Goal: Information Seeking & Learning: Check status

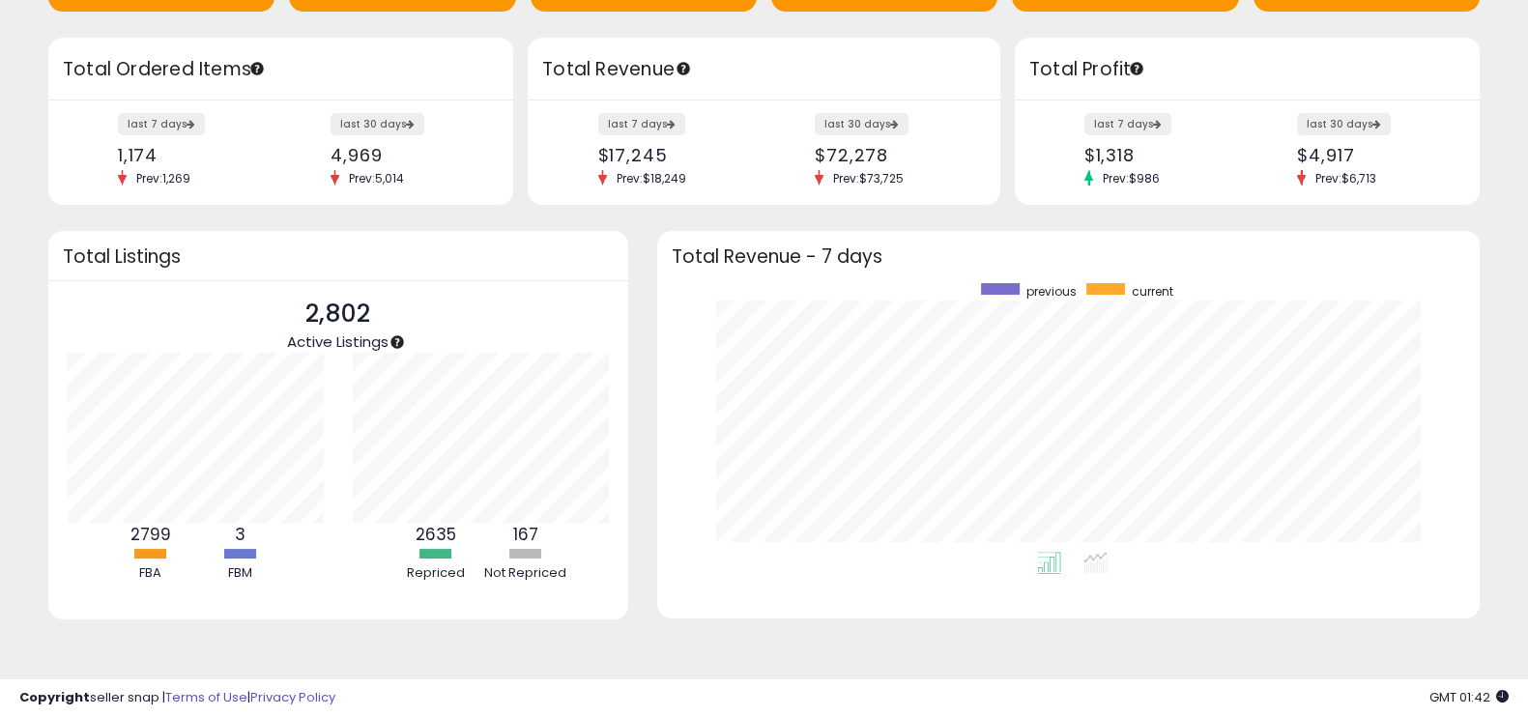
scroll to position [103, 0]
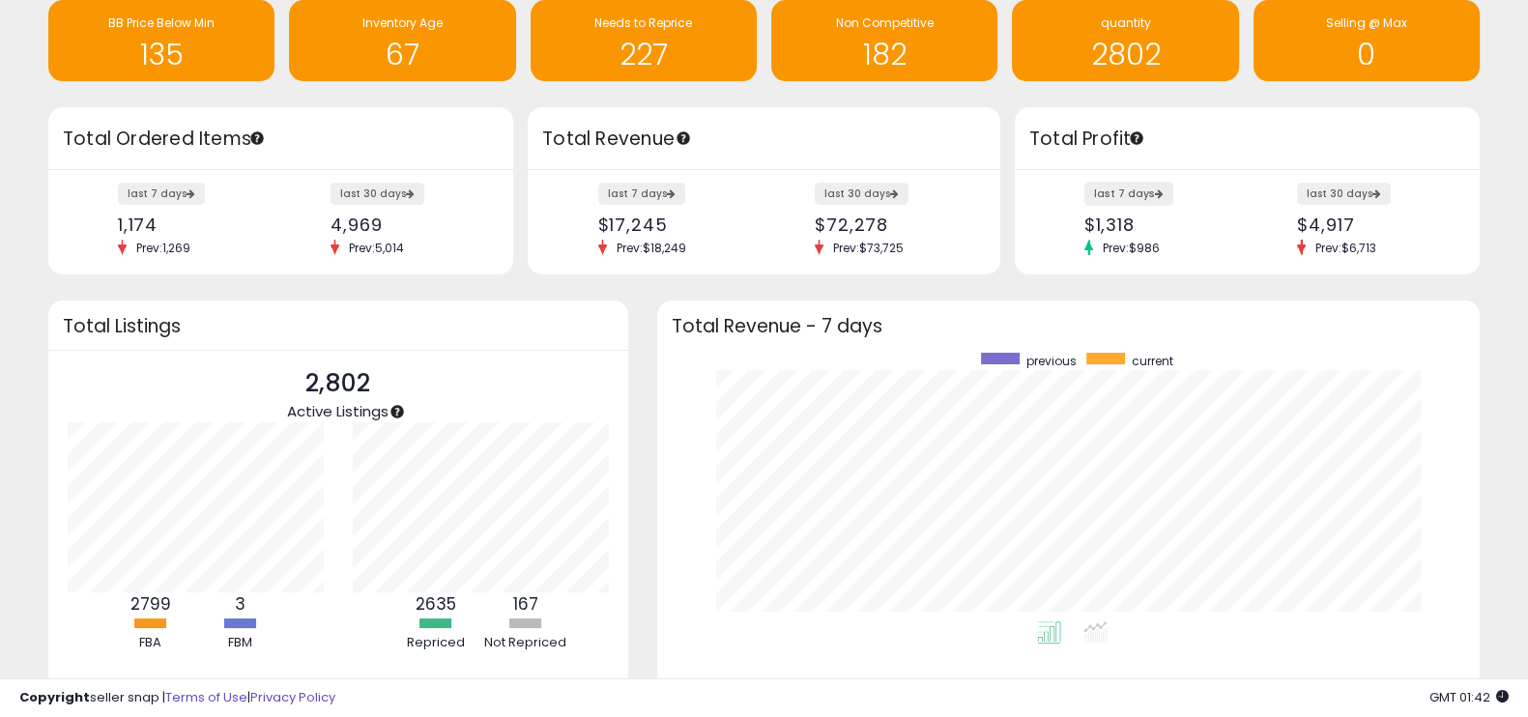
click at [1124, 190] on label "last 7 days" at bounding box center [1128, 194] width 89 height 24
click at [371, 197] on label "last 30 days" at bounding box center [378, 194] width 96 height 24
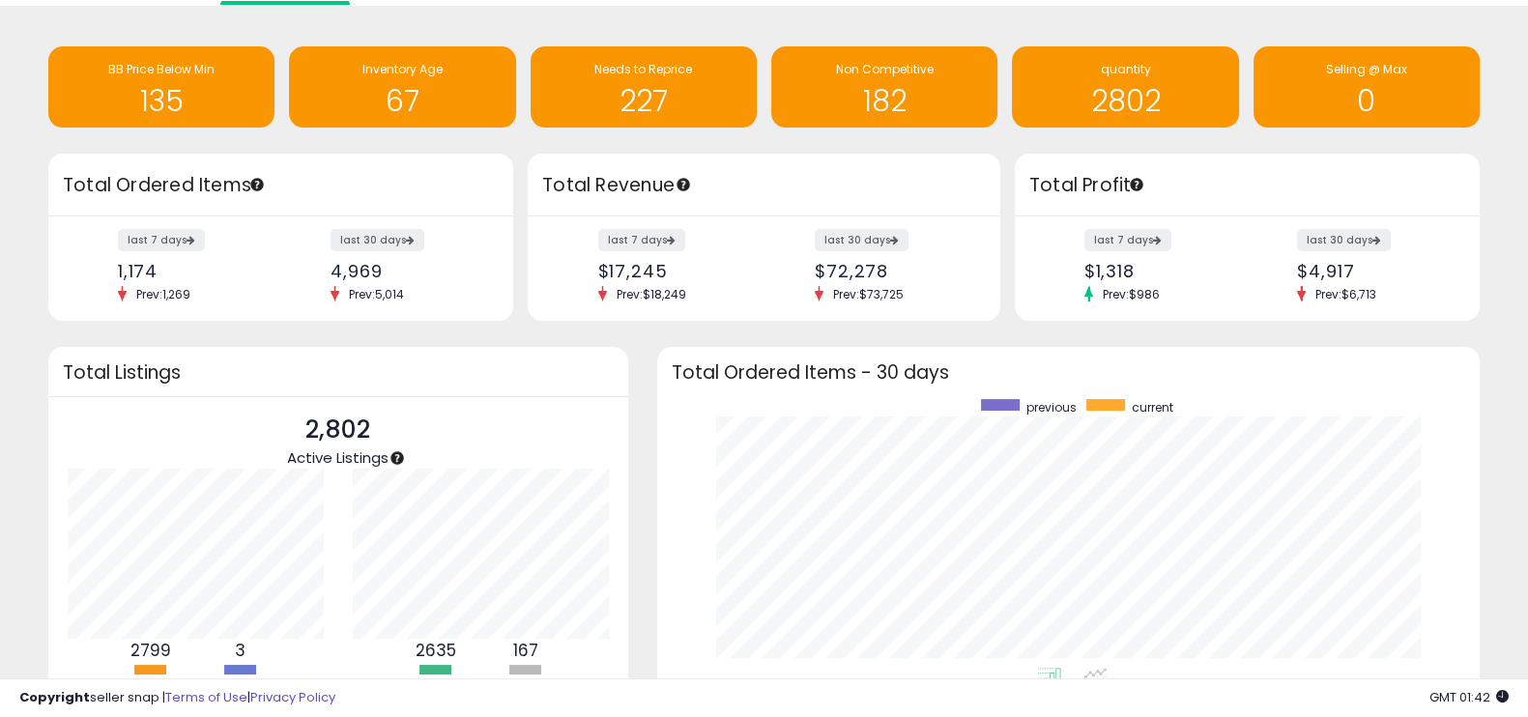
scroll to position [45, 0]
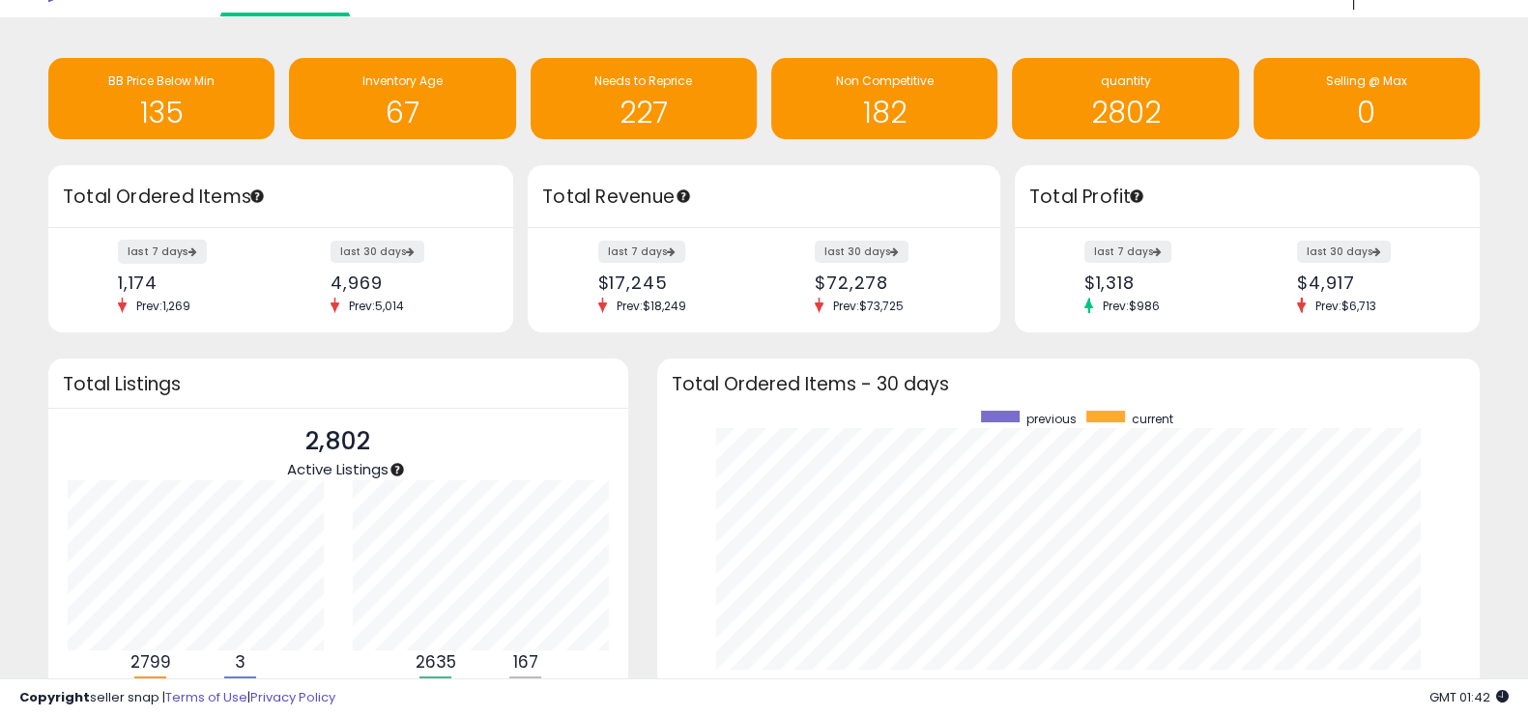
click at [167, 246] on label "last 7 days" at bounding box center [162, 252] width 89 height 24
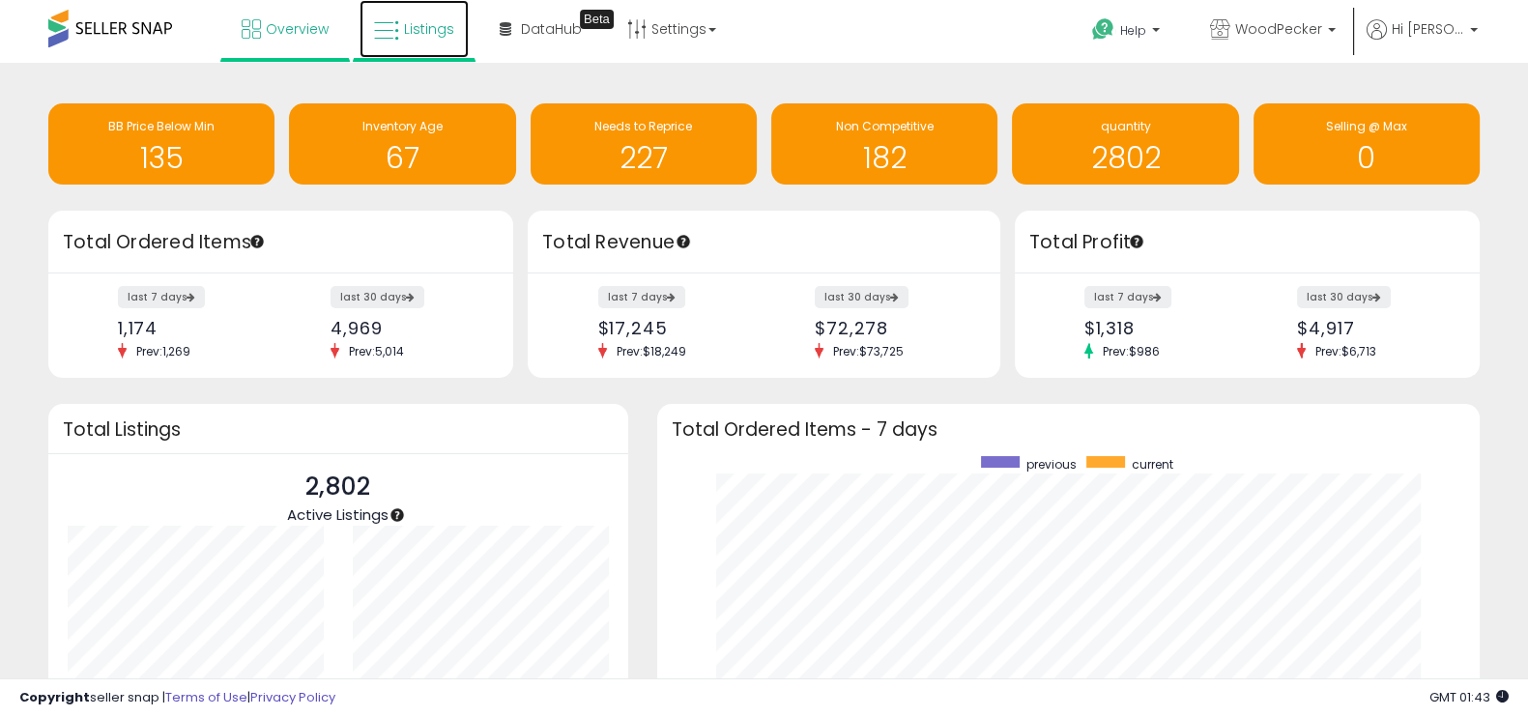
click at [412, 33] on span "Listings" at bounding box center [429, 28] width 50 height 19
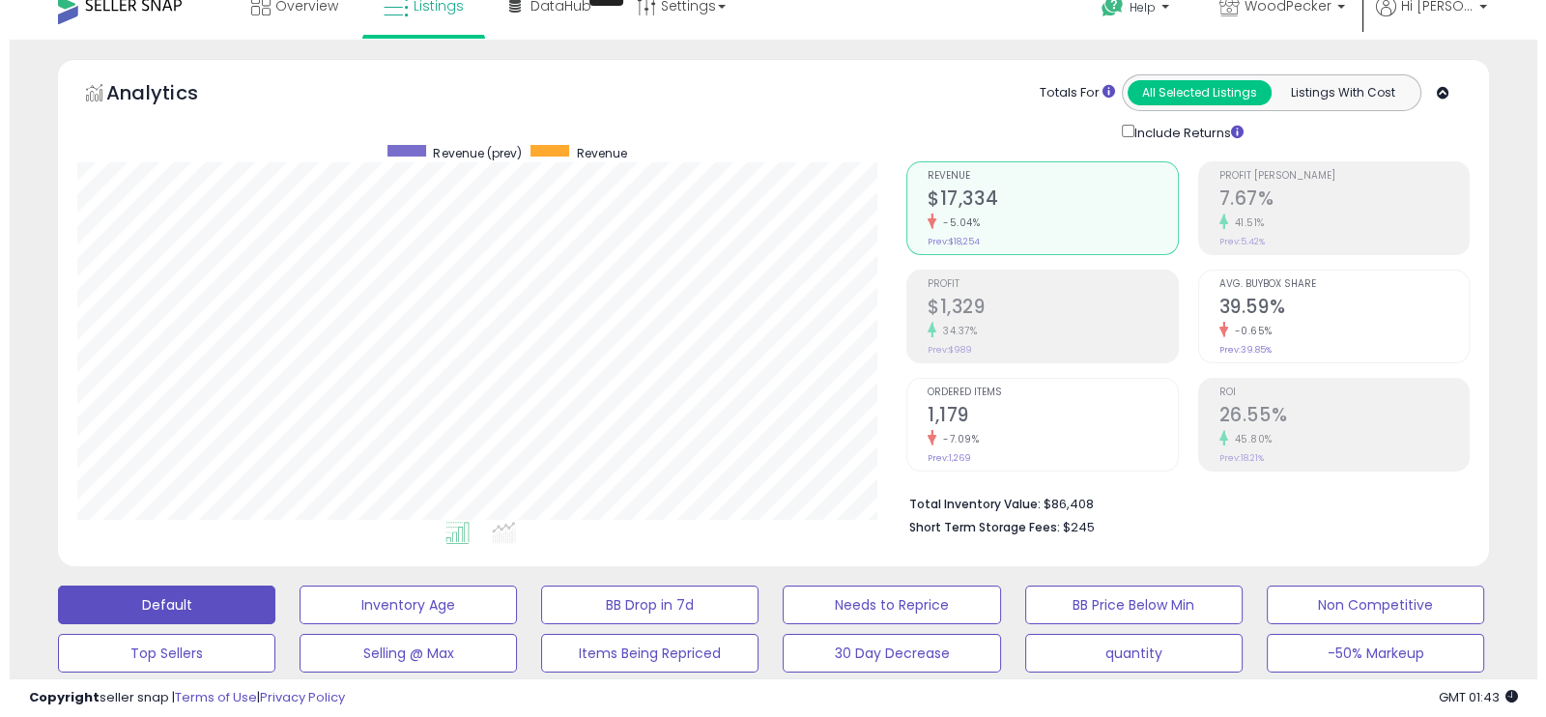
scroll to position [120, 0]
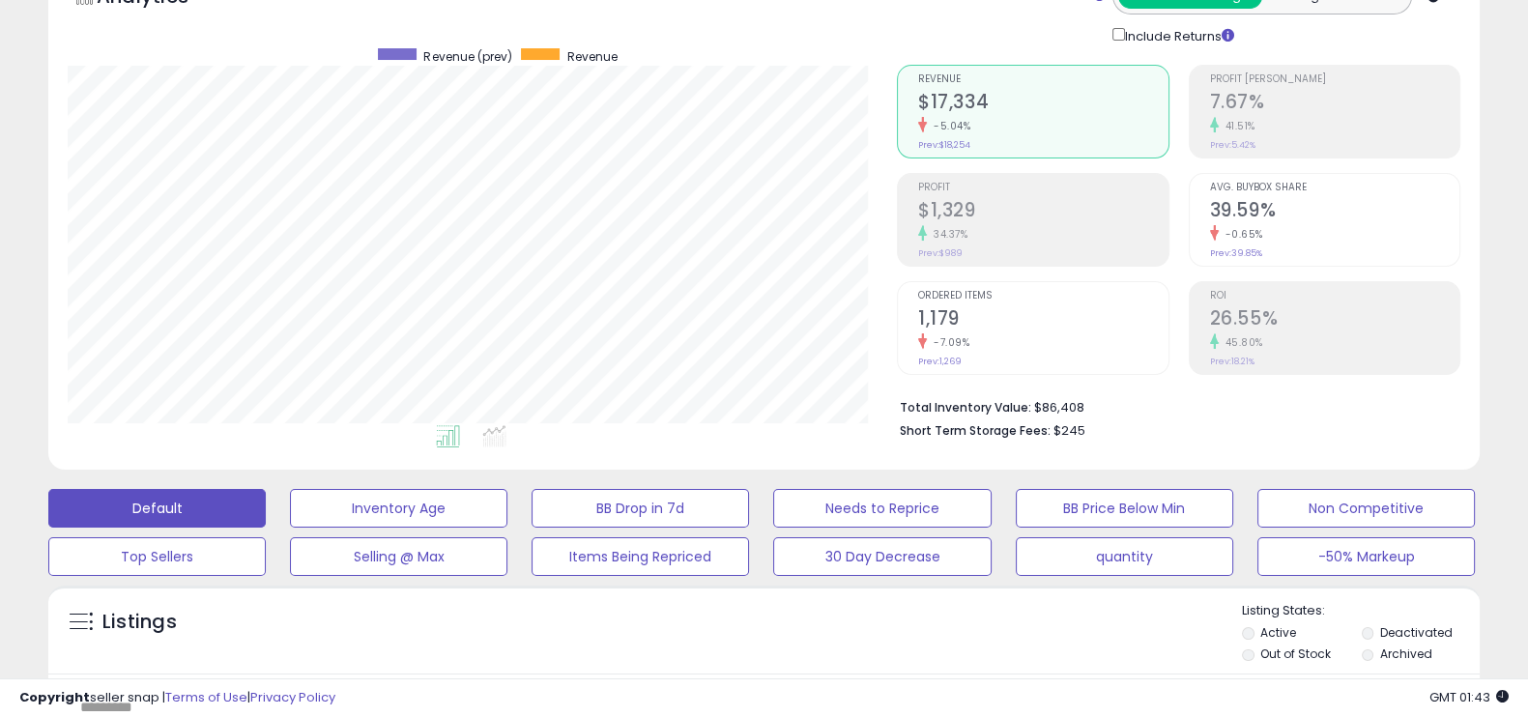
click at [999, 207] on h2 "$1,329" at bounding box center [1042, 212] width 249 height 26
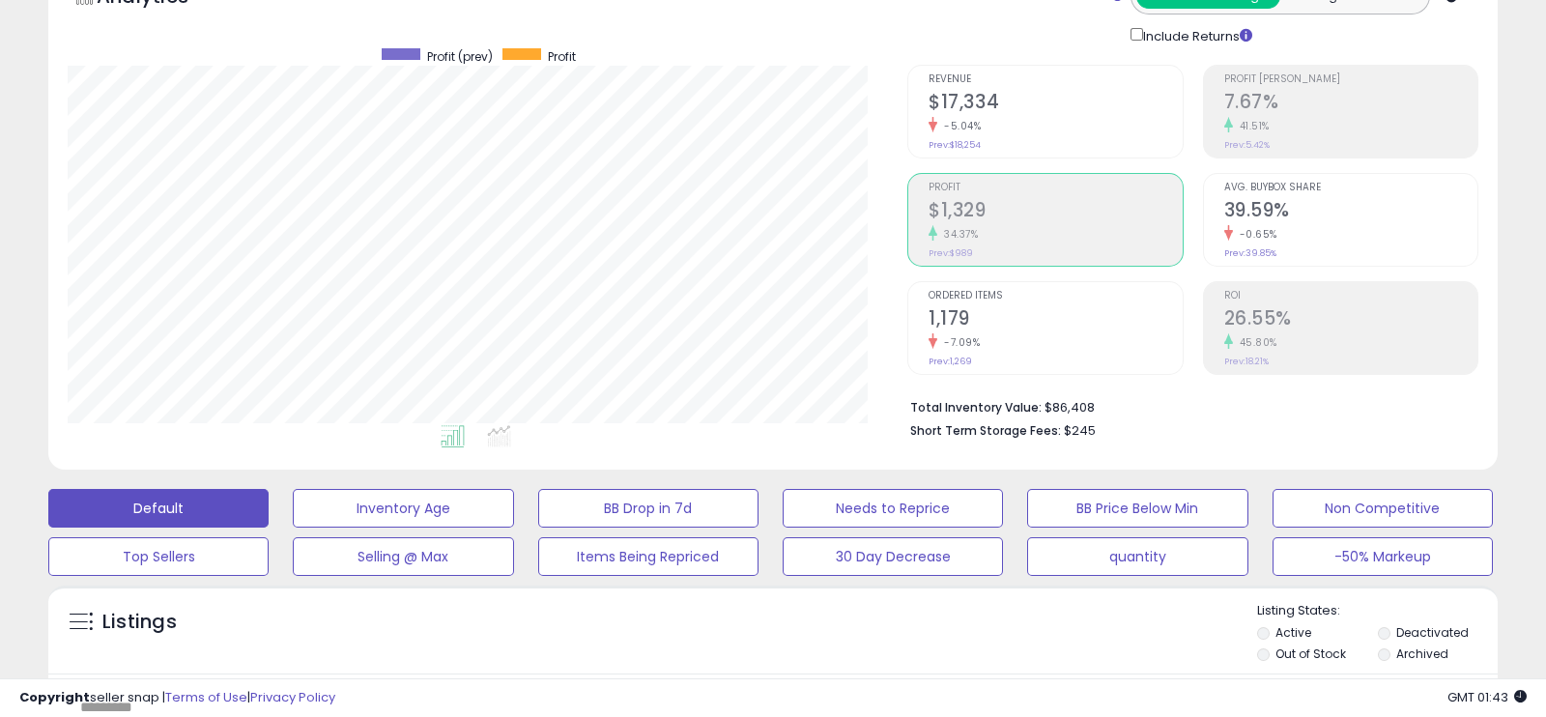
scroll to position [965901, 965468]
click at [1288, 235] on div "-0.65%" at bounding box center [1334, 234] width 249 height 18
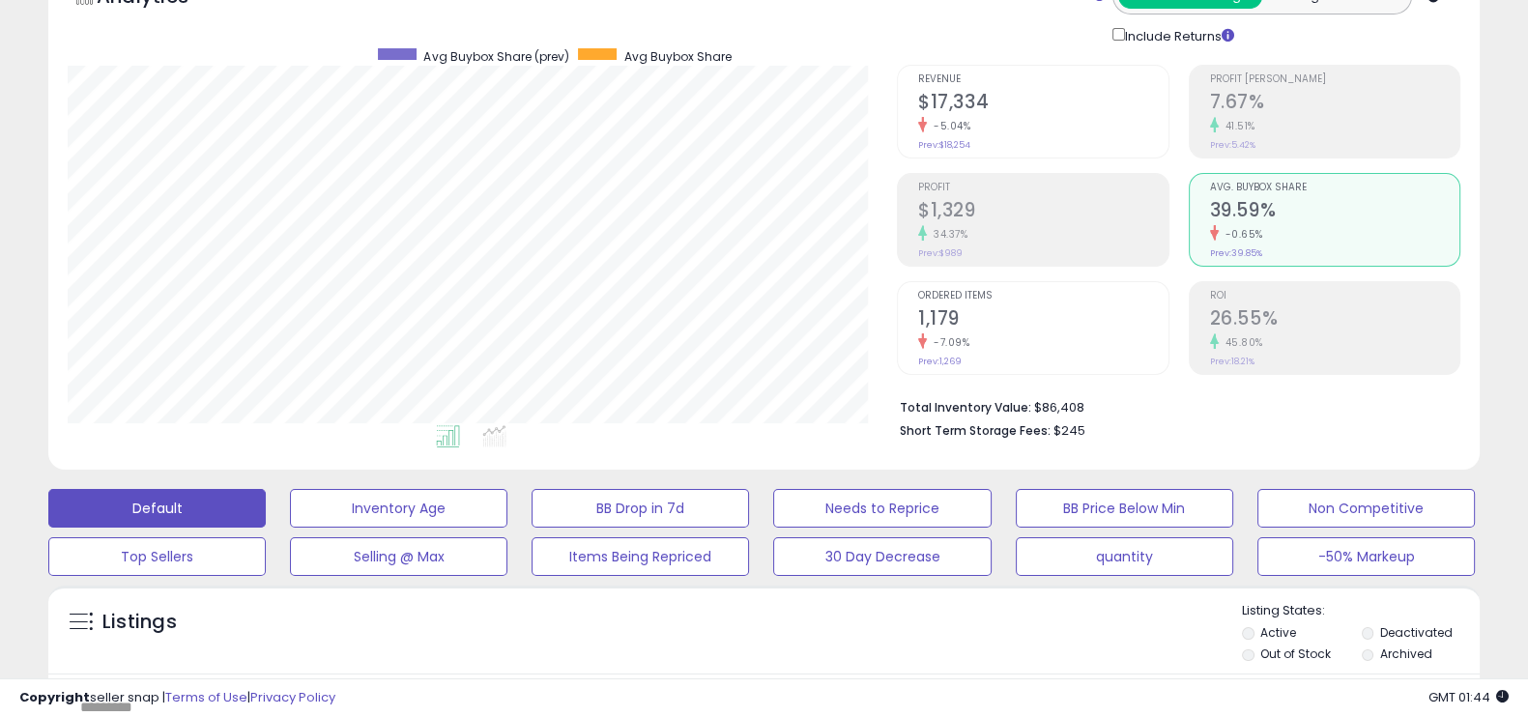
click at [1259, 316] on h2 "26.55%" at bounding box center [1334, 320] width 249 height 26
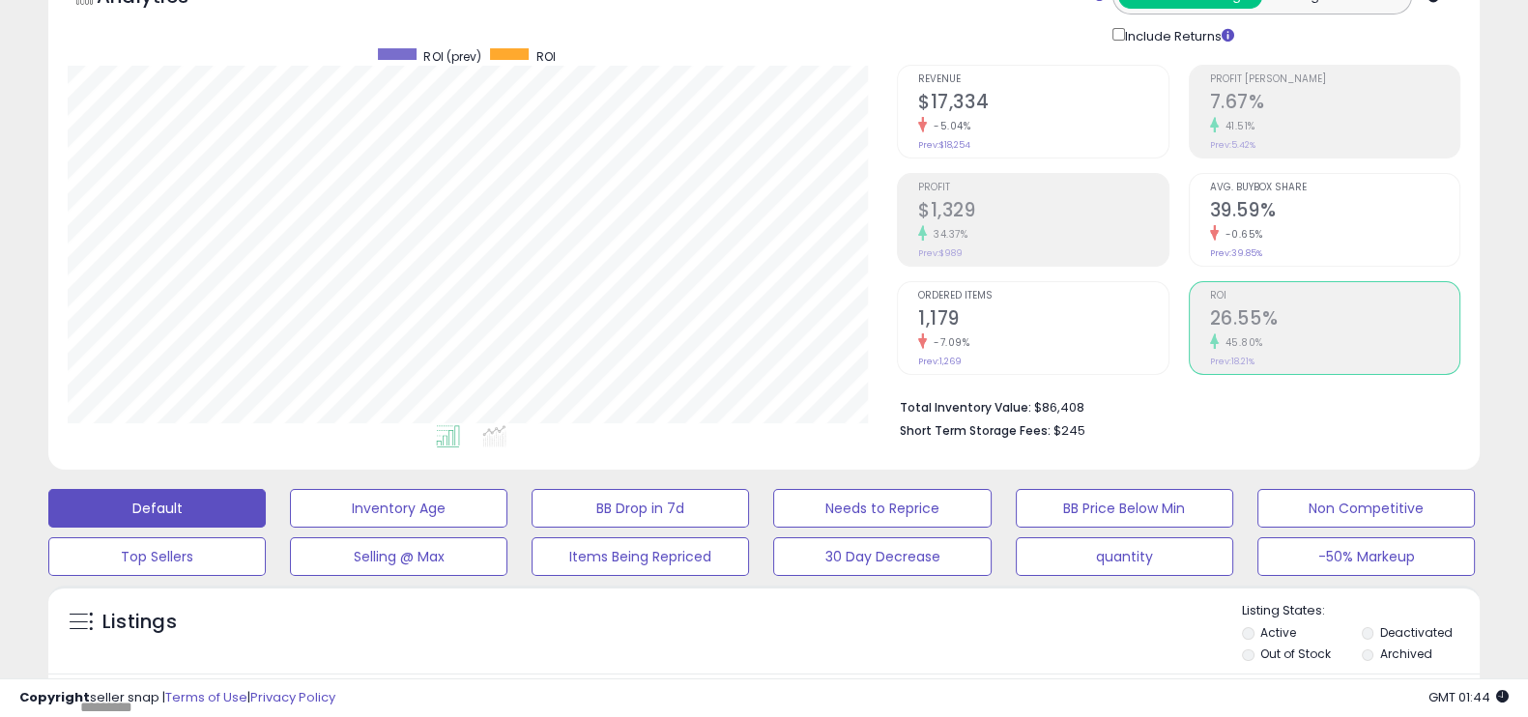
click at [1259, 316] on h2 "26.55%" at bounding box center [1334, 320] width 249 height 26
click at [1271, 99] on h2 "7.67%" at bounding box center [1334, 104] width 249 height 26
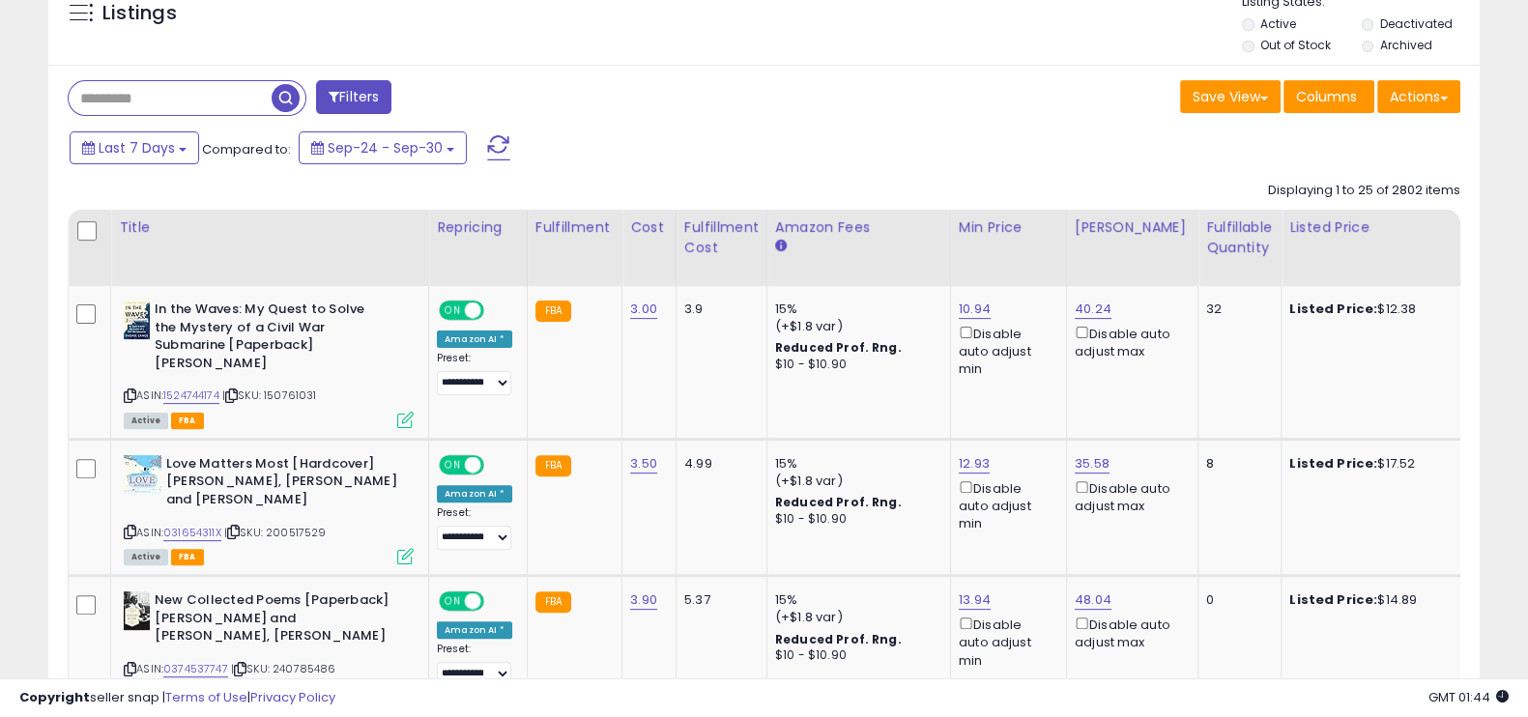
scroll to position [0, 0]
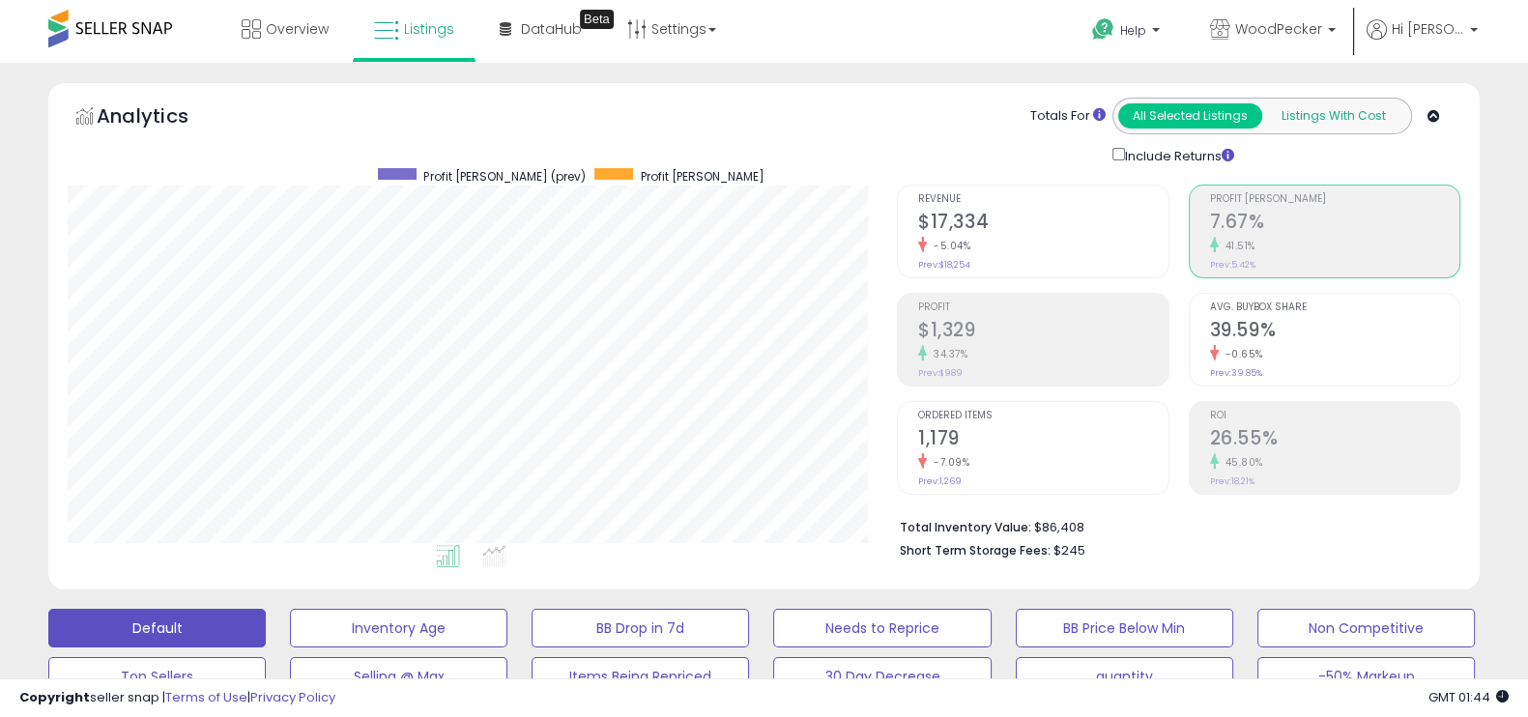
click at [1332, 103] on button "Listings With Cost" at bounding box center [1333, 115] width 144 height 25
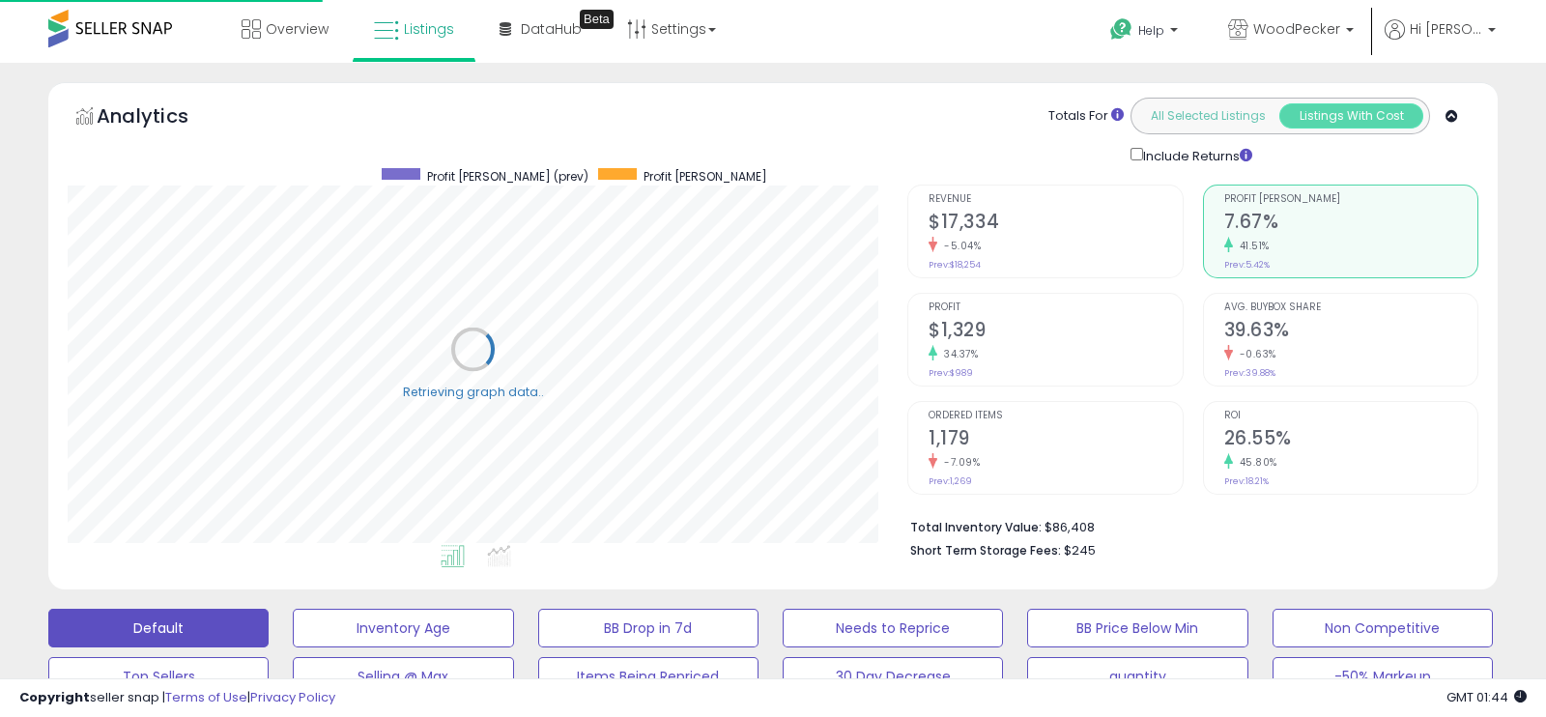
scroll to position [965901, 965468]
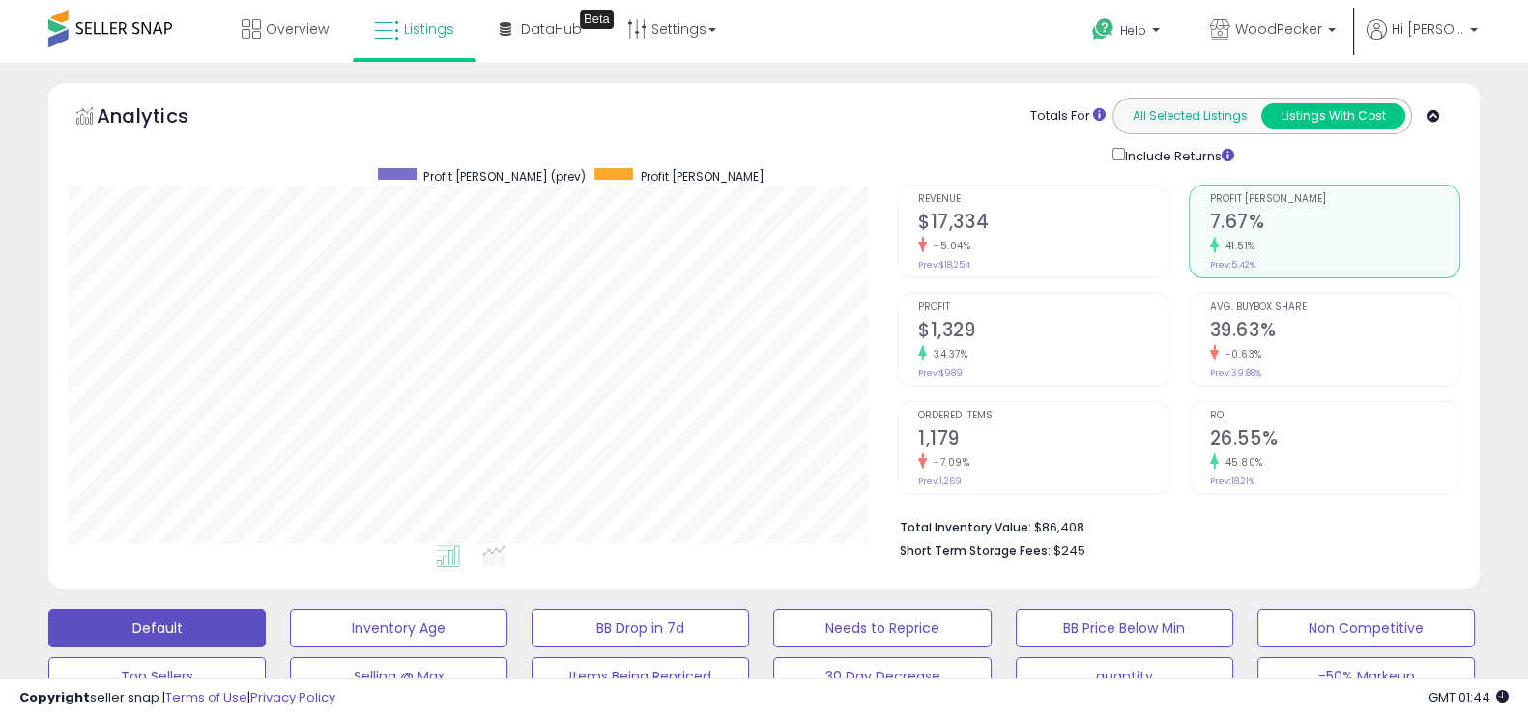
click at [1213, 116] on button "All Selected Listings" at bounding box center [1190, 115] width 144 height 25
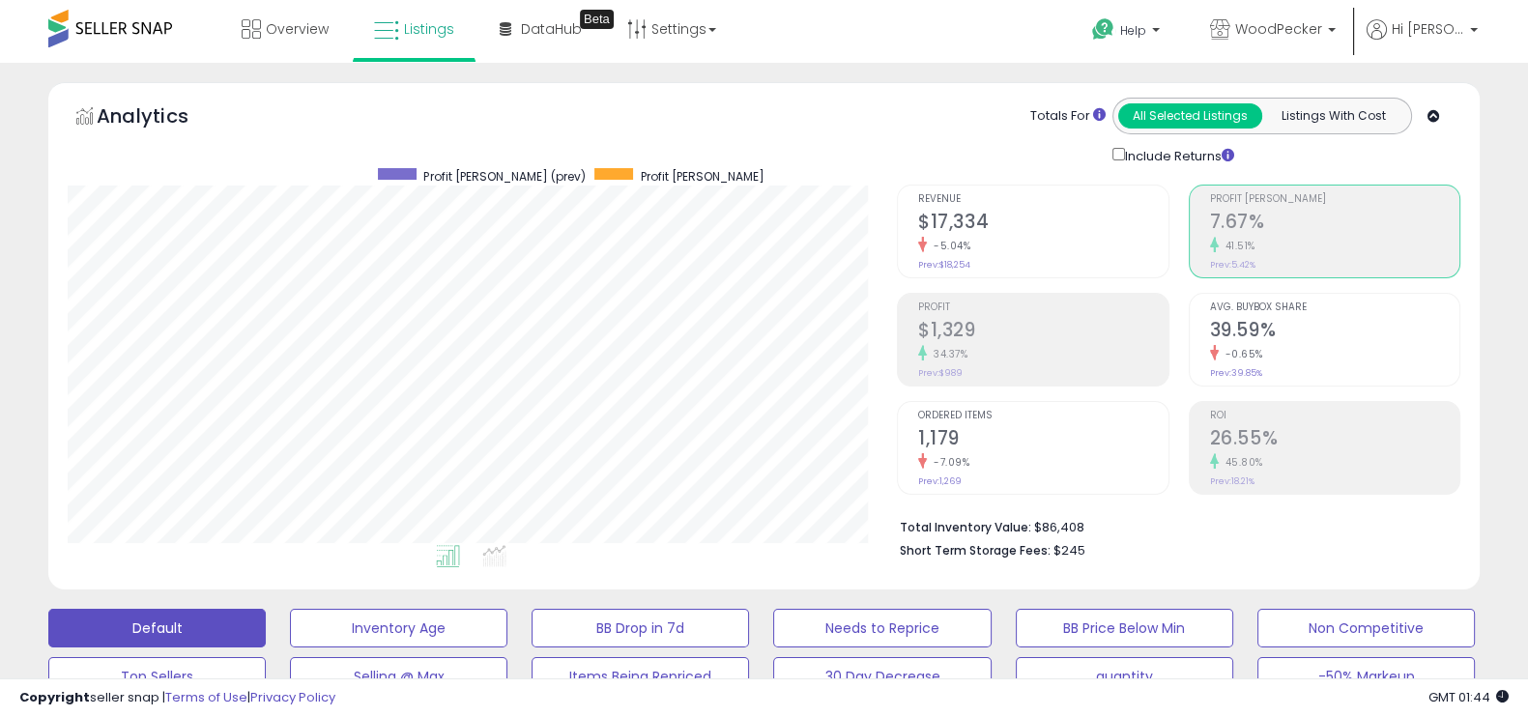
scroll to position [395, 828]
